Goal: Transaction & Acquisition: Obtain resource

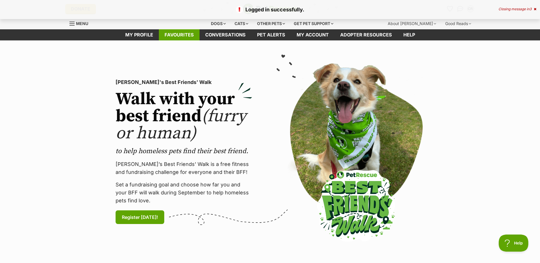
click at [165, 34] on link "Favourites" at bounding box center [179, 34] width 41 height 11
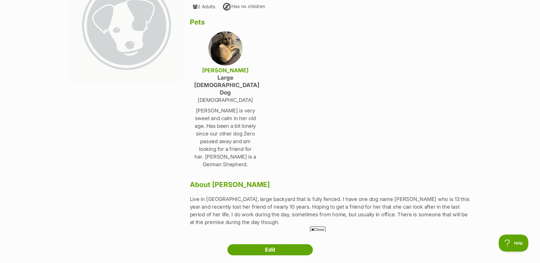
scroll to position [142, 0]
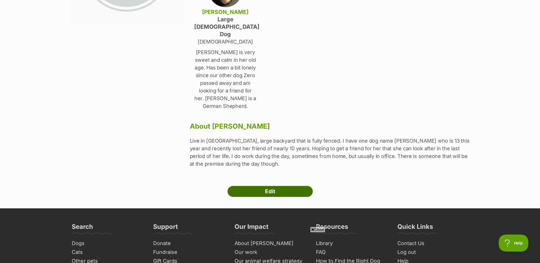
click at [272, 186] on link "Edit" at bounding box center [269, 191] width 85 height 11
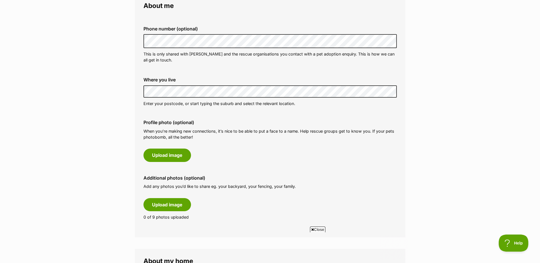
scroll to position [190, 0]
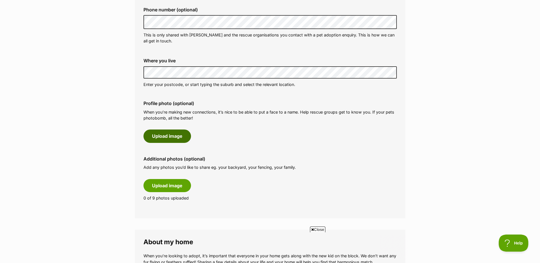
click at [172, 137] on button "Upload image" at bounding box center [167, 135] width 48 height 13
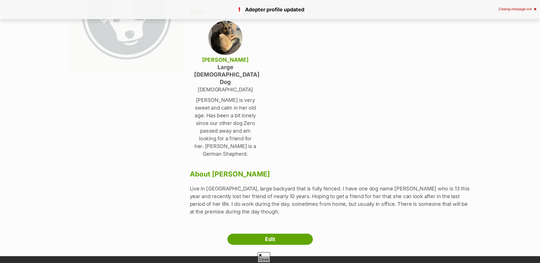
scroll to position [95, 0]
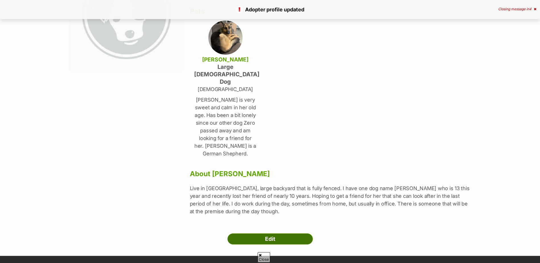
click at [261, 233] on link "Edit" at bounding box center [269, 238] width 85 height 11
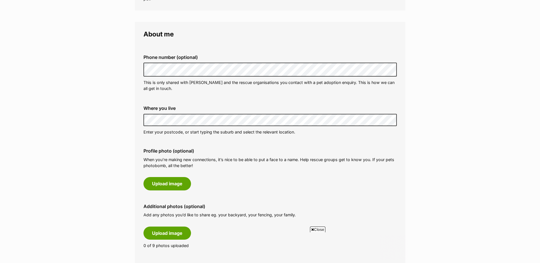
click at [139, 129] on div "Where you live Address line 1 (optional) Address line 2 (optional) Suburb (opti…" at bounding box center [270, 120] width 262 height 38
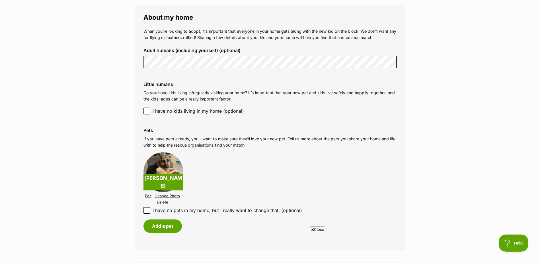
scroll to position [427, 0]
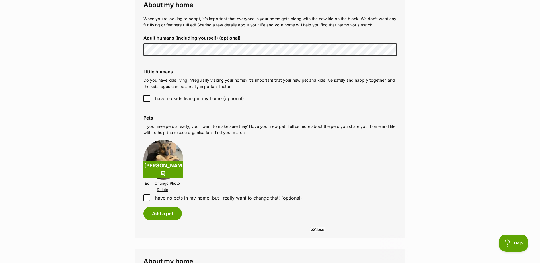
drag, startPoint x: 162, startPoint y: 189, endPoint x: 298, endPoint y: 20, distance: 217.2
click at [162, 189] on link "Delete" at bounding box center [162, 190] width 11 height 4
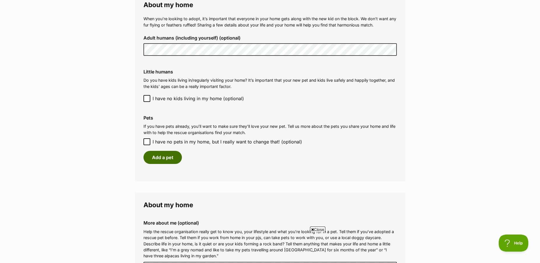
scroll to position [0, 0]
click at [170, 155] on button "Add a pet" at bounding box center [162, 157] width 38 height 13
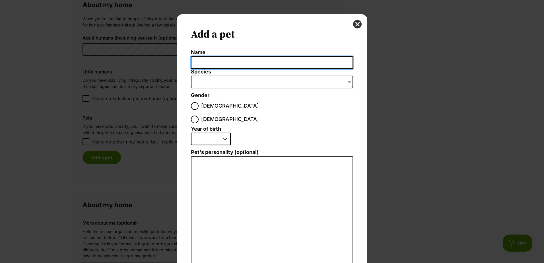
click at [213, 63] on input "Name" at bounding box center [272, 62] width 162 height 13
type input "Tigey"
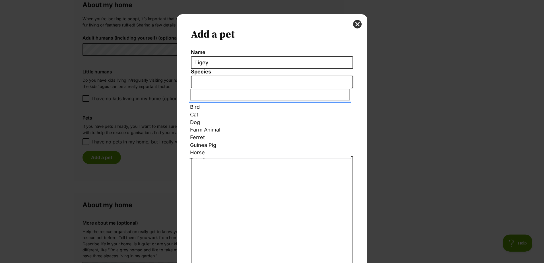
click at [208, 77] on span "Dialog Window - Close (Press escape to close)" at bounding box center [272, 82] width 162 height 13
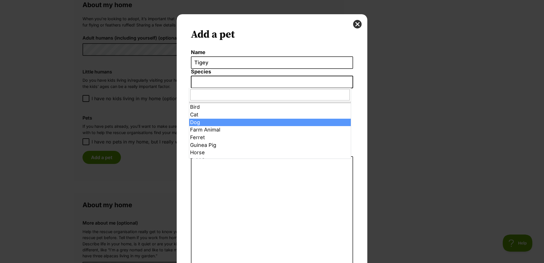
select select "1"
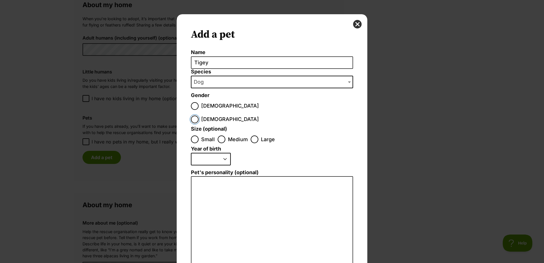
click at [199, 116] on input "Female" at bounding box center [195, 120] width 8 height 8
radio input "true"
click at [251, 135] on input "Large" at bounding box center [255, 139] width 8 height 8
radio input "true"
click at [224, 153] on select "2025 2024 2023 2022 2021 2020 2019 2018 2017 2016 2015 2014 2013 2012 2011 2010…" at bounding box center [211, 159] width 40 height 13
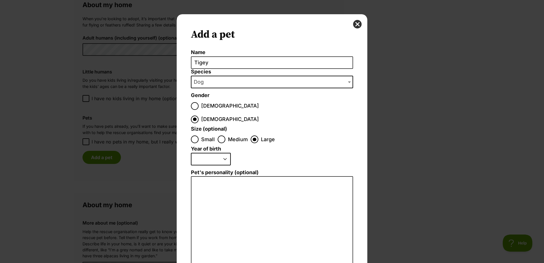
select select "2024"
click at [191, 153] on select "2025 2024 2023 2022 2021 2020 2019 2018 2017 2016 2015 2014 2013 2012 2011 2010…" at bounding box center [211, 159] width 40 height 13
click at [254, 177] on textarea "Pet's personality (optional)" at bounding box center [272, 238] width 162 height 125
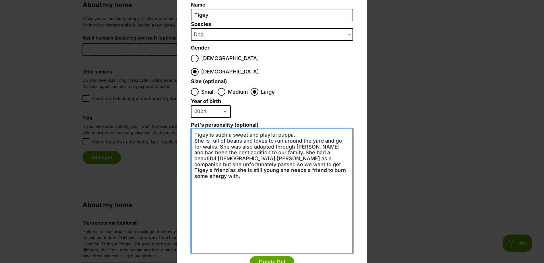
click at [243, 129] on textarea "Tigey is such a sweet and playful puppa. She is full of beans and loves to run …" at bounding box center [272, 191] width 162 height 125
type textarea "Tigey is such a sweet and playful puppa. She is full of beans and loves to run …"
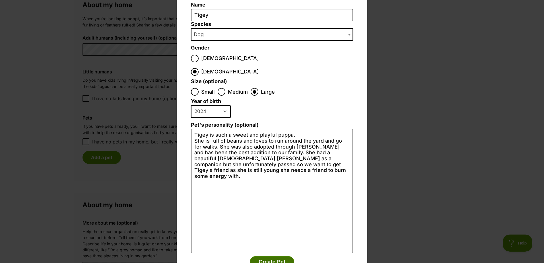
click at [273, 256] on button "Create Pet" at bounding box center [272, 261] width 44 height 11
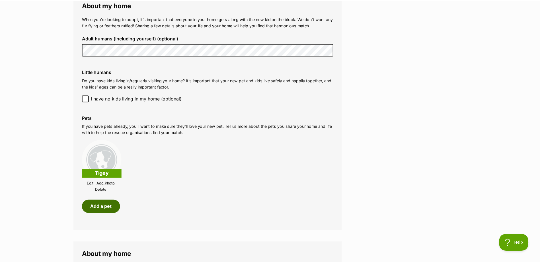
scroll to position [427, 0]
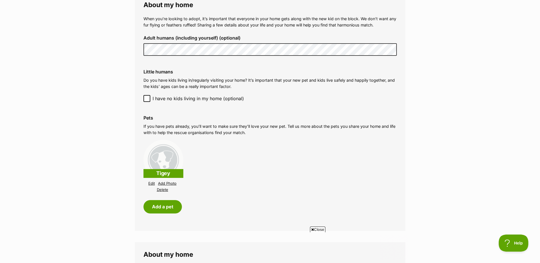
click at [165, 182] on link "Add Photo" at bounding box center [167, 183] width 18 height 4
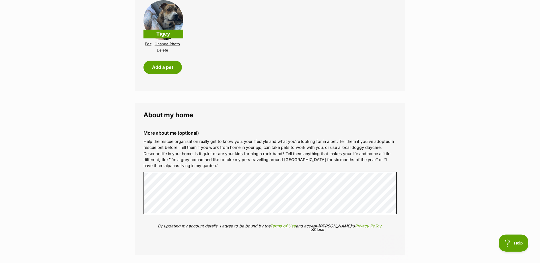
scroll to position [569, 0]
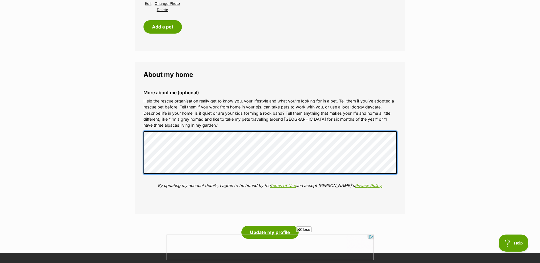
scroll to position [664, 0]
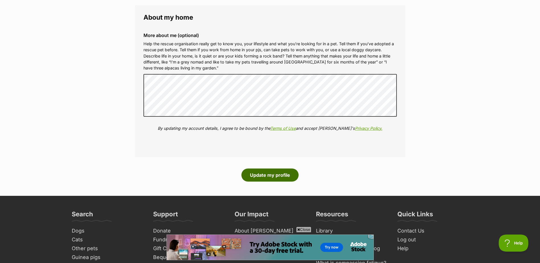
click at [267, 176] on button "Update my profile" at bounding box center [269, 174] width 57 height 13
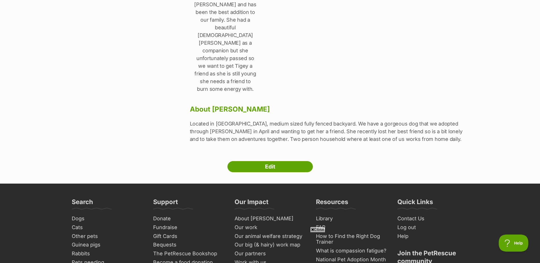
scroll to position [237, 0]
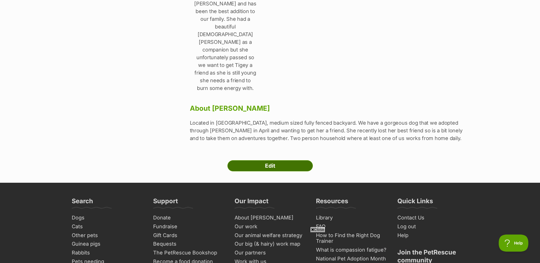
click at [276, 160] on link "Edit" at bounding box center [269, 165] width 85 height 11
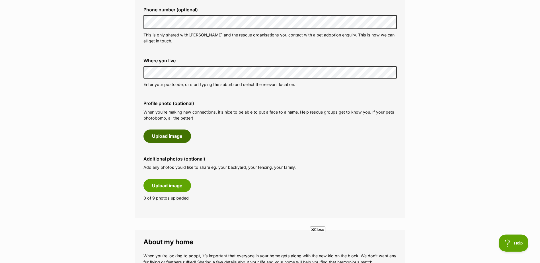
click at [169, 136] on button "Upload image" at bounding box center [167, 135] width 48 height 13
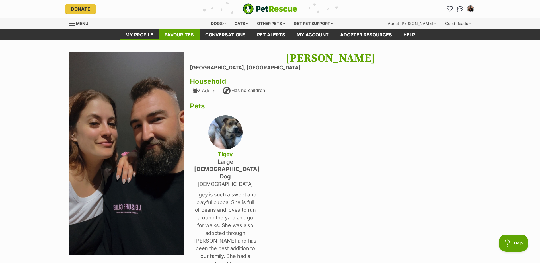
click at [183, 34] on link "Favourites" at bounding box center [179, 34] width 41 height 11
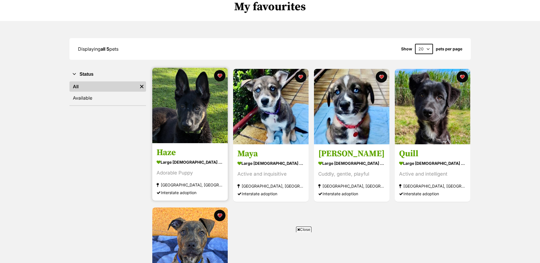
click at [188, 124] on img at bounding box center [189, 105] width 75 height 75
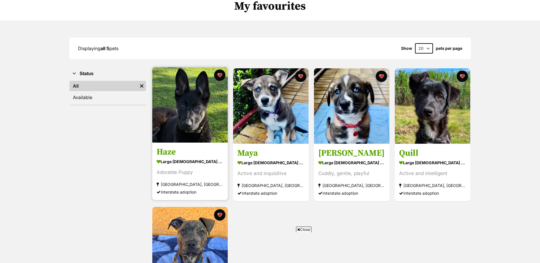
scroll to position [48, 0]
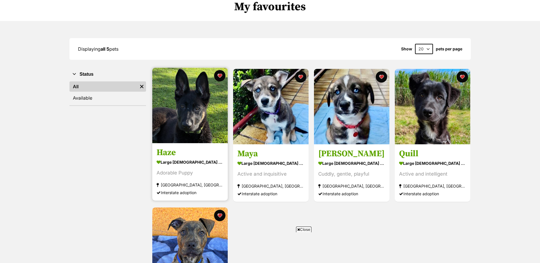
click at [178, 109] on img at bounding box center [189, 105] width 75 height 75
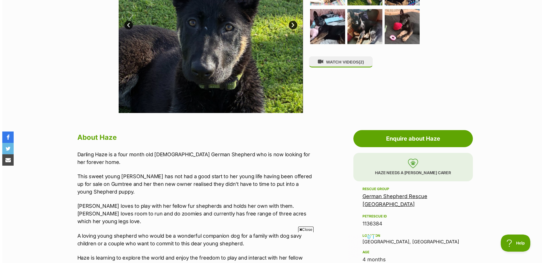
scroll to position [142, 0]
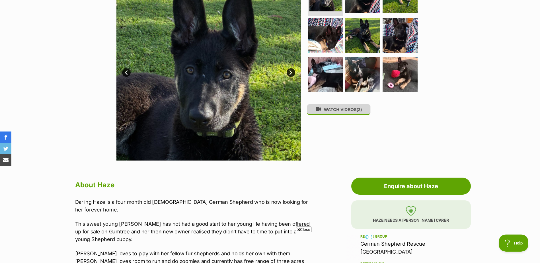
click at [339, 110] on button "WATCH VIDEOS (2)" at bounding box center [339, 109] width 64 height 11
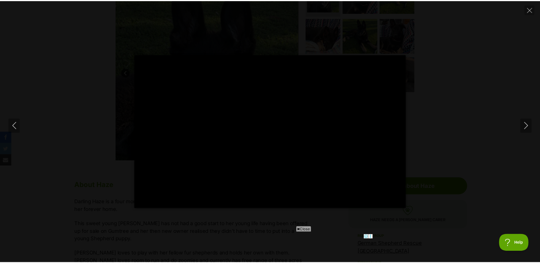
scroll to position [0, 0]
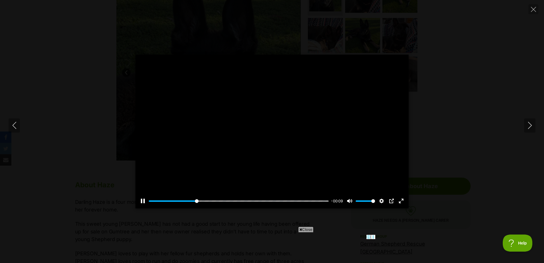
click at [459, 119] on div "Pause Play % buffered 00:00 -00:09 Unmute Mute Disable captions Enable captions…" at bounding box center [272, 132] width 544 height 154
type input "26.75"
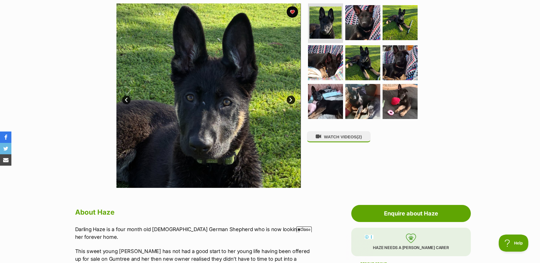
scroll to position [95, 0]
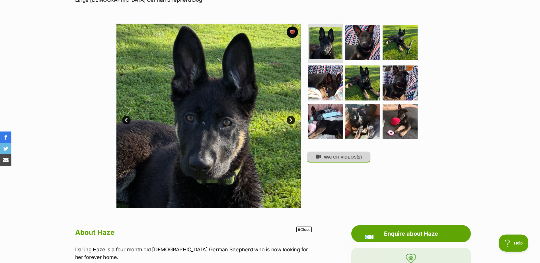
click at [360, 159] on span "(2)" at bounding box center [359, 157] width 5 height 5
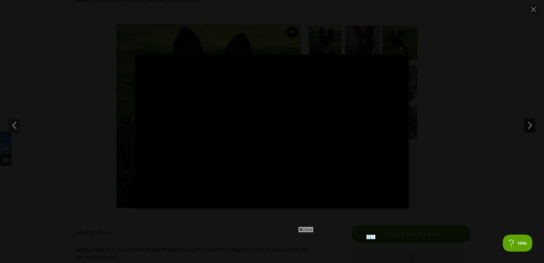
click at [527, 129] on icon "Next" at bounding box center [529, 125] width 7 height 7
type input "69.94"
click at [475, 122] on div "Pause Play % buffered 00:00 -00:07 Unmute Mute Disable captions Enable captions…" at bounding box center [272, 132] width 544 height 154
type input "11.3"
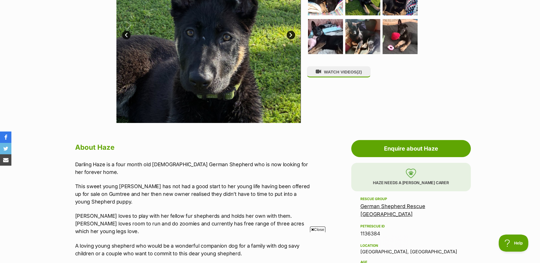
scroll to position [142, 0]
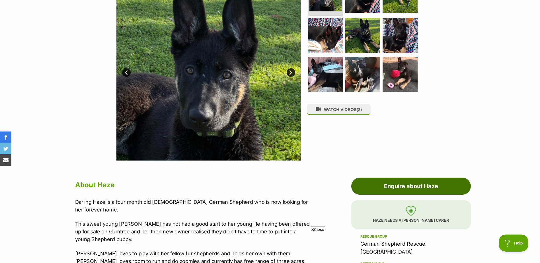
click at [407, 186] on link "Enquire about Haze" at bounding box center [411, 186] width 120 height 17
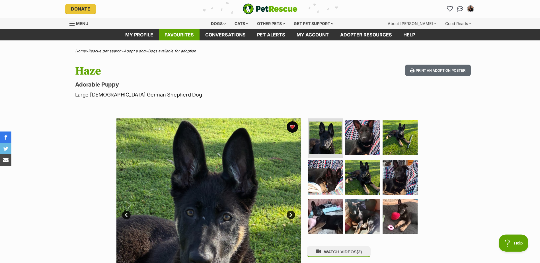
click at [184, 35] on link "Favourites" at bounding box center [179, 34] width 41 height 11
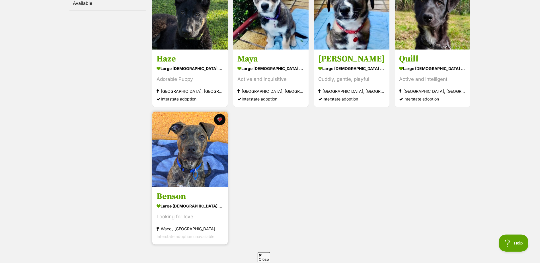
click at [190, 199] on h3 "Benson" at bounding box center [190, 196] width 67 height 11
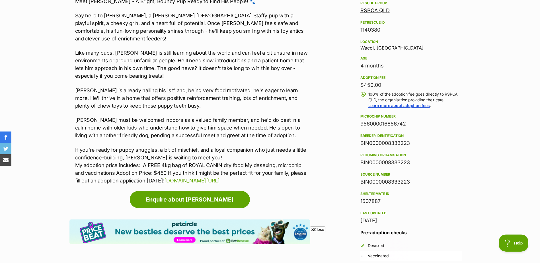
scroll to position [285, 0]
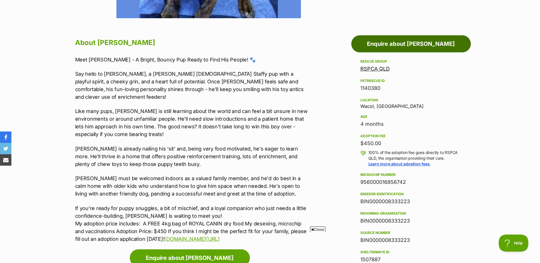
click at [403, 43] on link "Enquire about [PERSON_NAME]" at bounding box center [411, 43] width 120 height 17
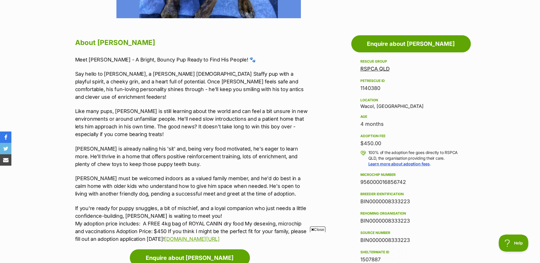
scroll to position [0, 0]
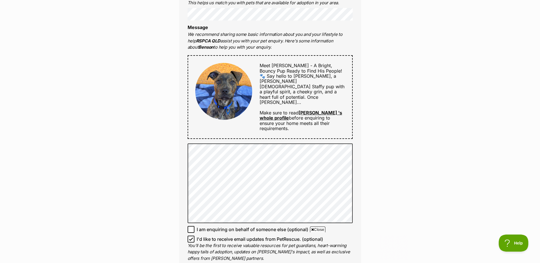
scroll to position [237, 0]
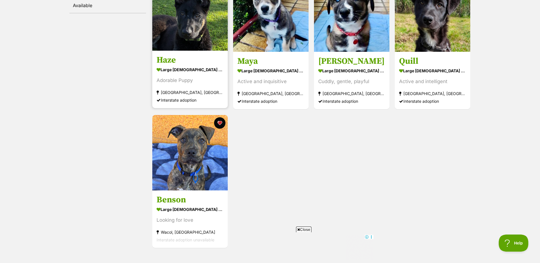
click at [174, 63] on h3 "Haze" at bounding box center [190, 60] width 67 height 11
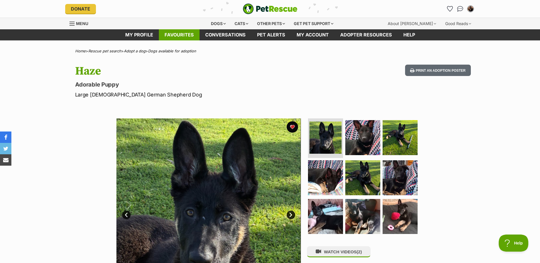
click at [184, 32] on link "Favourites" at bounding box center [179, 34] width 41 height 11
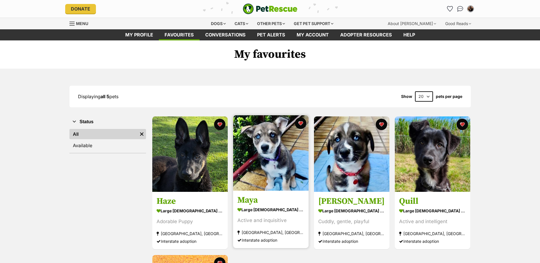
click at [252, 142] on img at bounding box center [270, 152] width 75 height 75
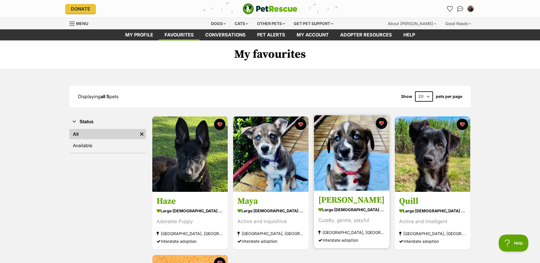
drag, startPoint x: 353, startPoint y: 164, endPoint x: 319, endPoint y: 155, distance: 35.0
click at [353, 164] on img at bounding box center [351, 152] width 75 height 75
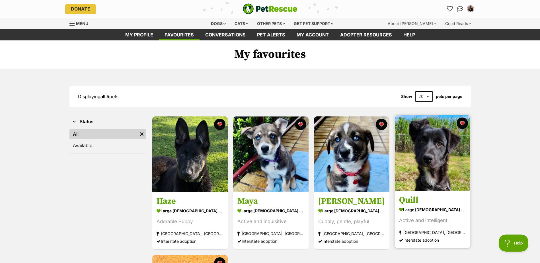
click at [438, 159] on img at bounding box center [432, 152] width 75 height 75
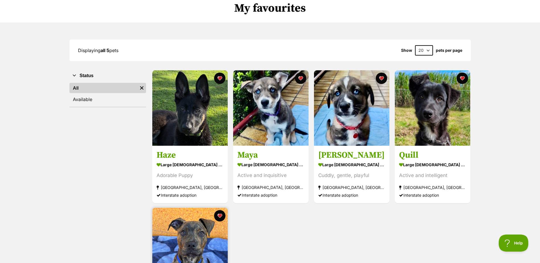
scroll to position [95, 0]
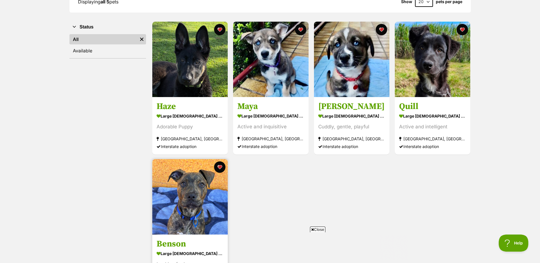
click at [181, 170] on img at bounding box center [189, 196] width 75 height 75
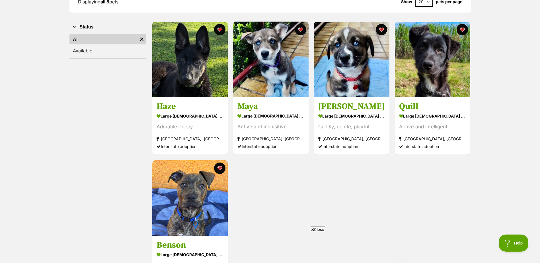
click at [102, 146] on div "Status All Remove filter Available" at bounding box center [107, 157] width 77 height 273
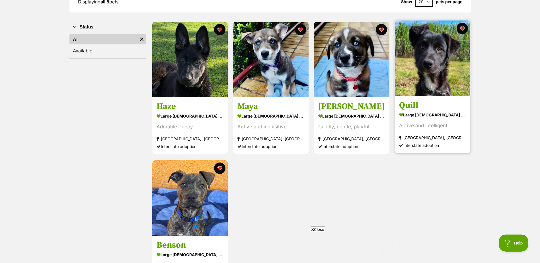
click at [426, 57] on img at bounding box center [432, 57] width 75 height 75
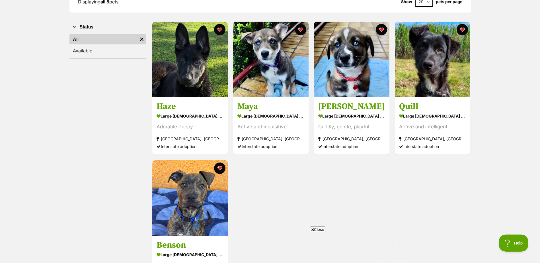
click at [59, 144] on div "Displaying all 5 pets Show 20 40 60 pets per page Visit PetRescue TV (external …" at bounding box center [270, 142] width 540 height 337
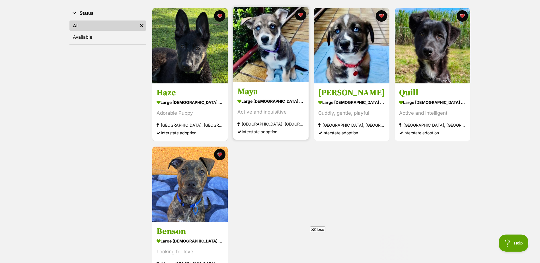
scroll to position [95, 0]
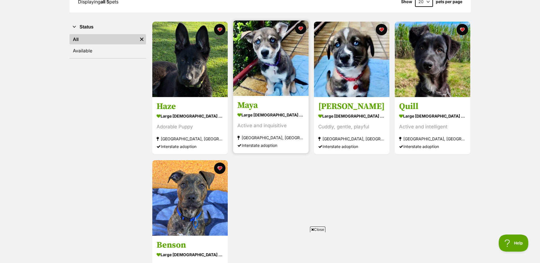
click at [266, 76] on img at bounding box center [270, 57] width 75 height 75
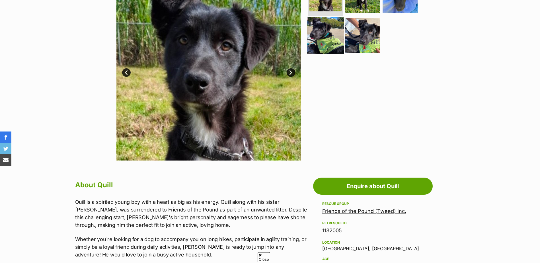
scroll to position [95, 0]
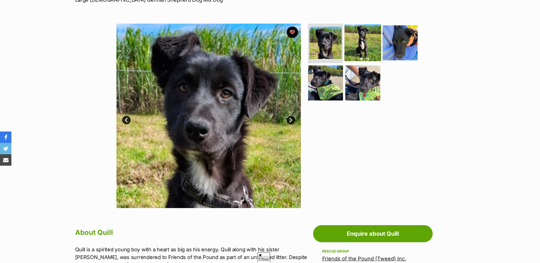
click at [358, 39] on img at bounding box center [362, 42] width 37 height 37
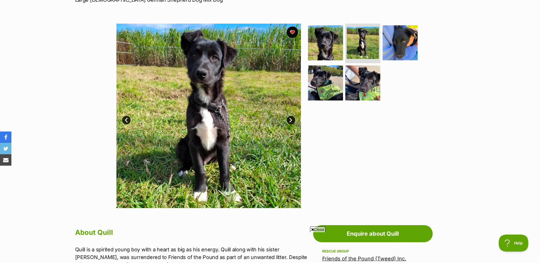
scroll to position [0, 0]
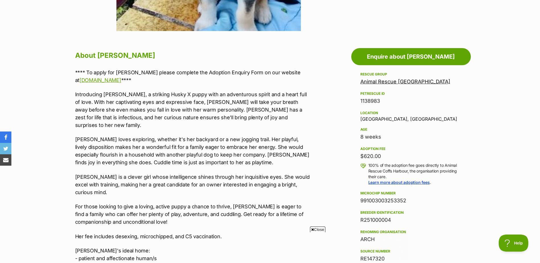
scroll to position [285, 0]
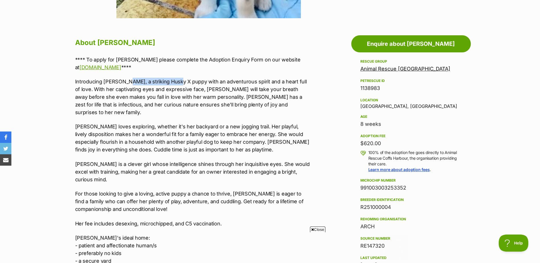
drag, startPoint x: 128, startPoint y: 82, endPoint x: 178, endPoint y: 82, distance: 49.8
click at [178, 82] on p "Introducing [PERSON_NAME], a striking Husky X puppy with an adventurous spirit …" at bounding box center [192, 97] width 235 height 38
drag, startPoint x: 178, startPoint y: 82, endPoint x: 241, endPoint y: 128, distance: 78.4
click at [241, 128] on p "[PERSON_NAME] loves exploring, whether it's her backyard or a new jogging trail…" at bounding box center [192, 138] width 235 height 31
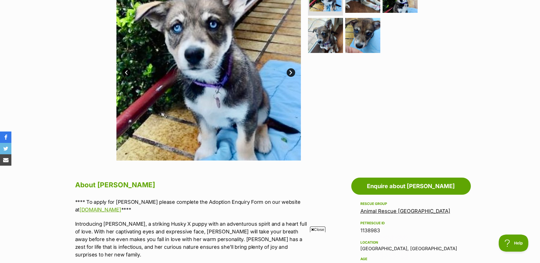
scroll to position [0, 0]
